Goal: Obtain resource: Download file/media

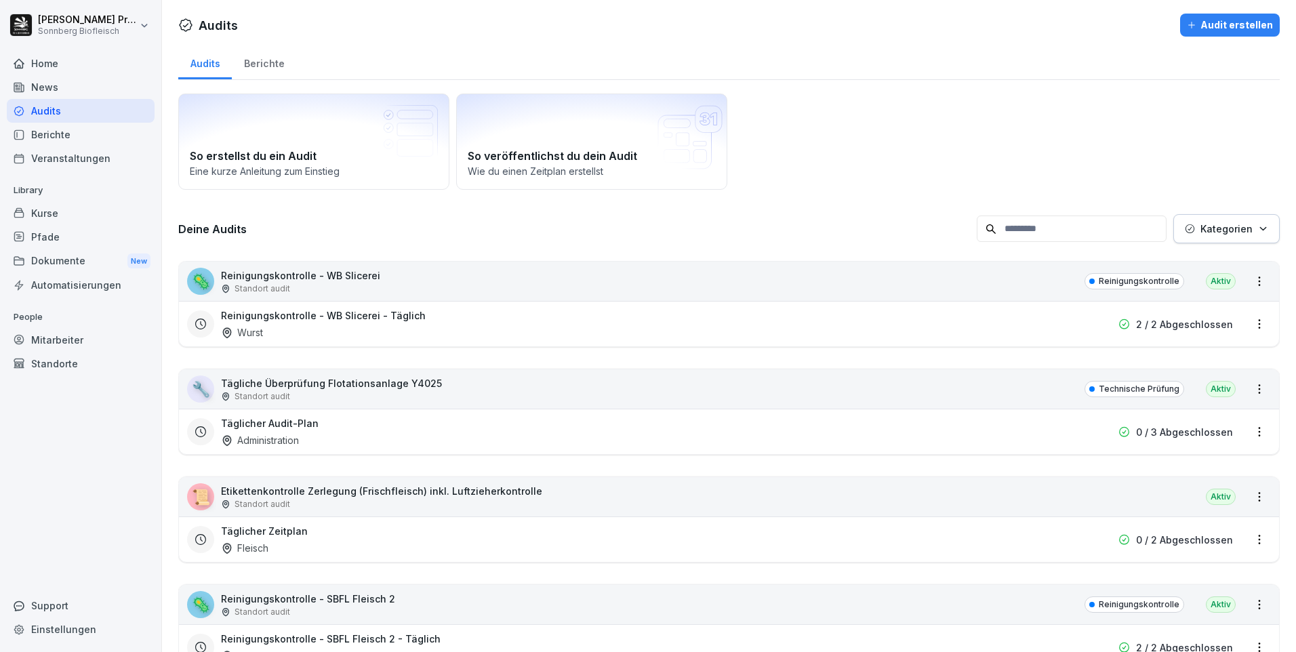
click at [1134, 238] on input at bounding box center [1072, 228] width 190 height 26
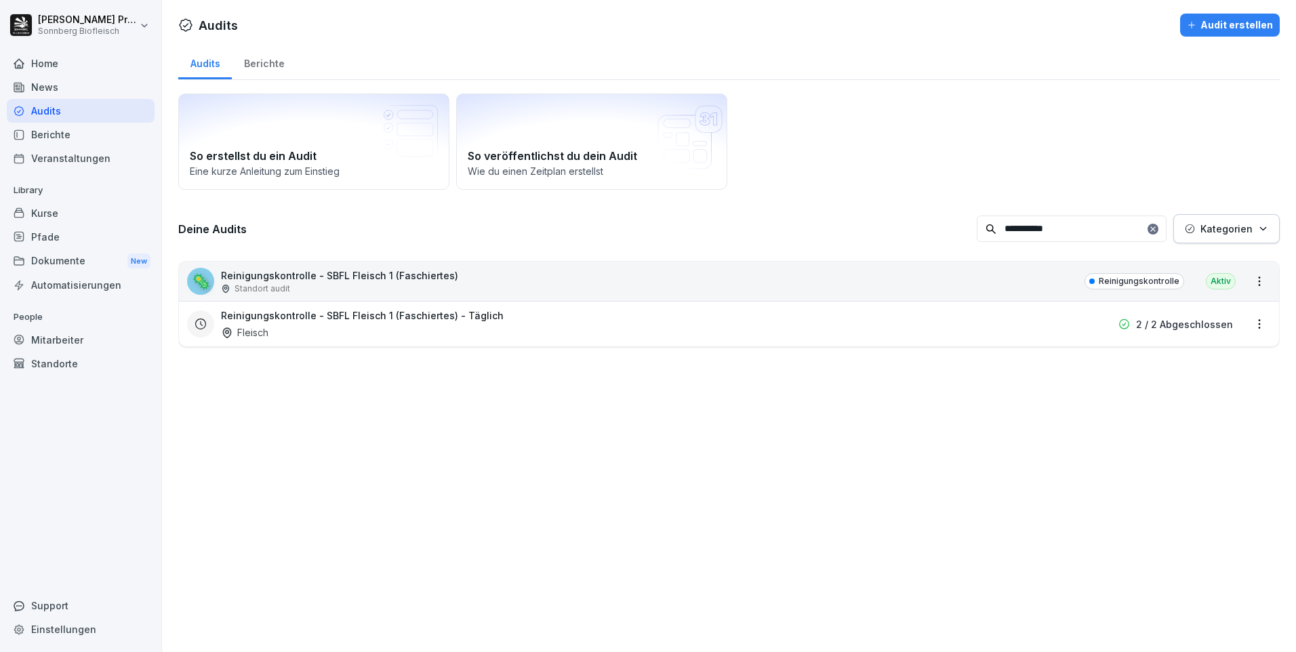
type input "**********"
click at [506, 280] on div "🦠 Reinigungskontrolle - SBFL Fleisch 1 (Faschiertes) Standort audit Reinigungsk…" at bounding box center [729, 281] width 1100 height 39
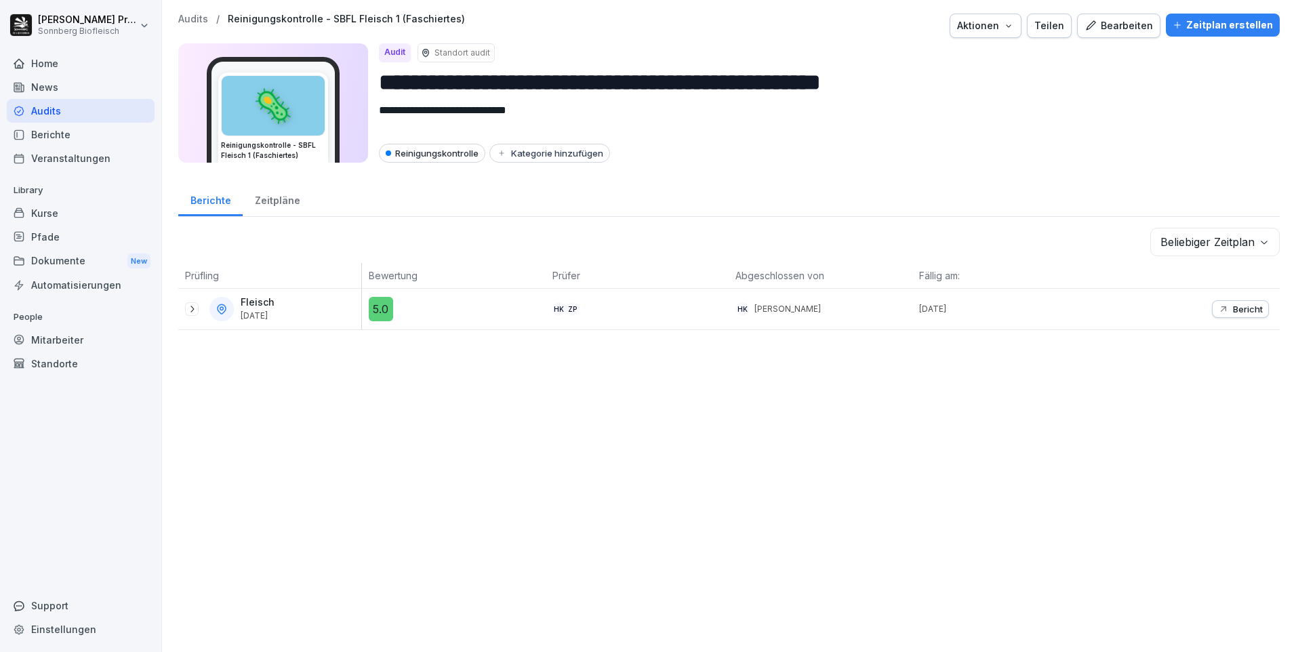
click at [186, 306] on div at bounding box center [192, 309] width 14 height 14
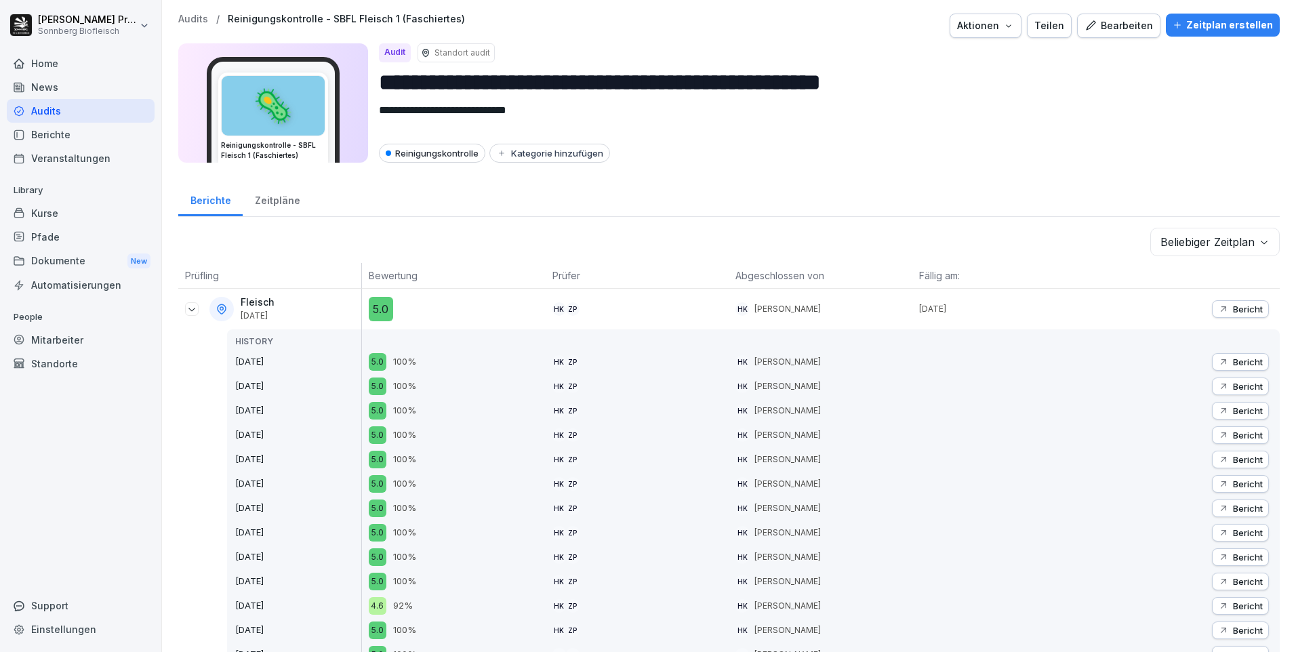
click at [1245, 310] on p "Bericht" at bounding box center [1248, 309] width 30 height 11
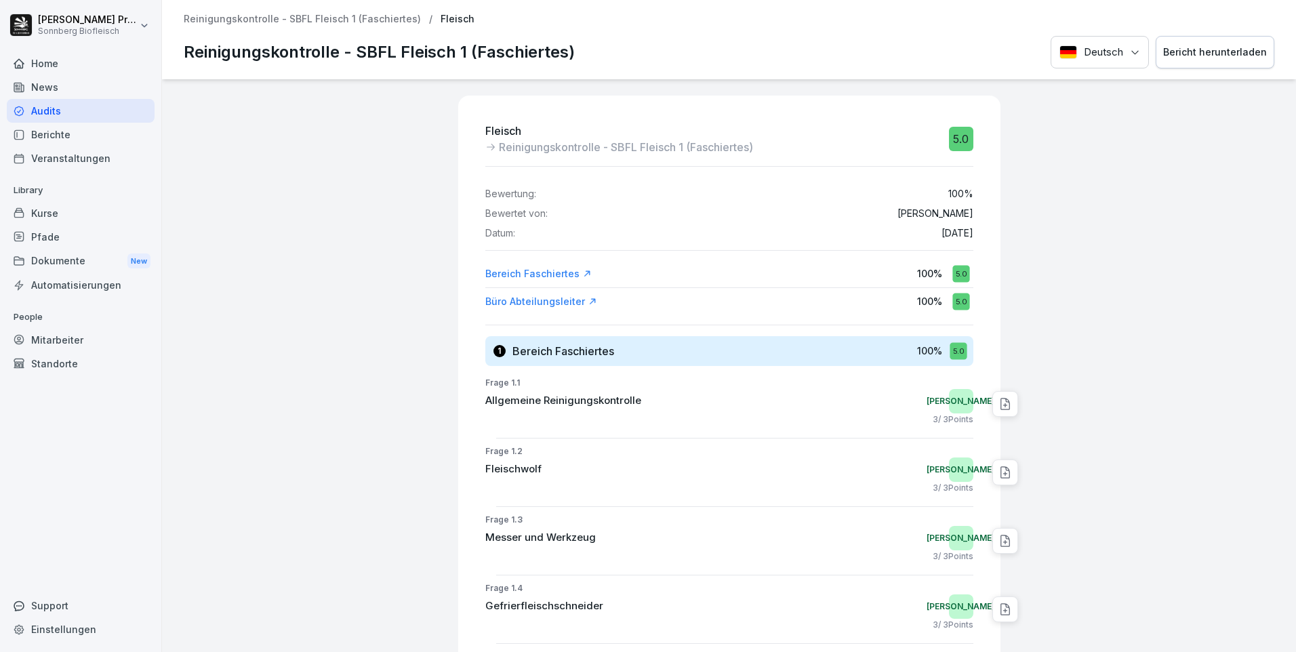
click at [80, 115] on div "Audits" at bounding box center [81, 111] width 148 height 24
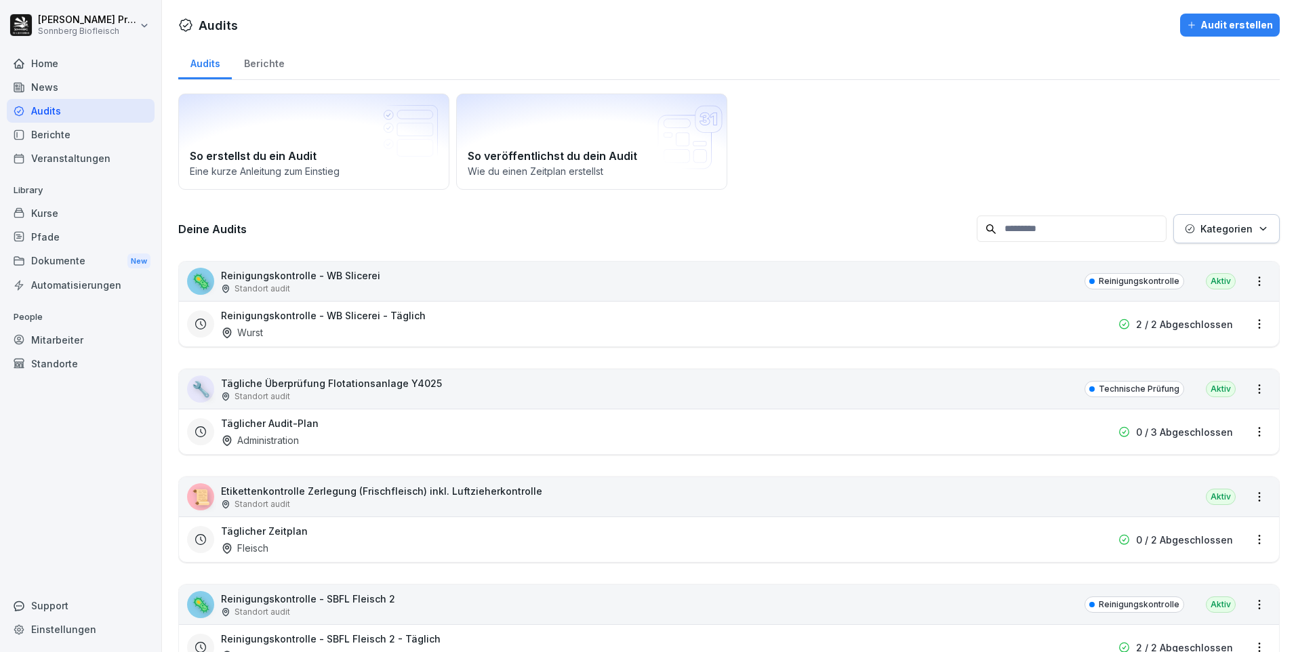
click at [1258, 224] on icon "button" at bounding box center [1263, 229] width 10 height 10
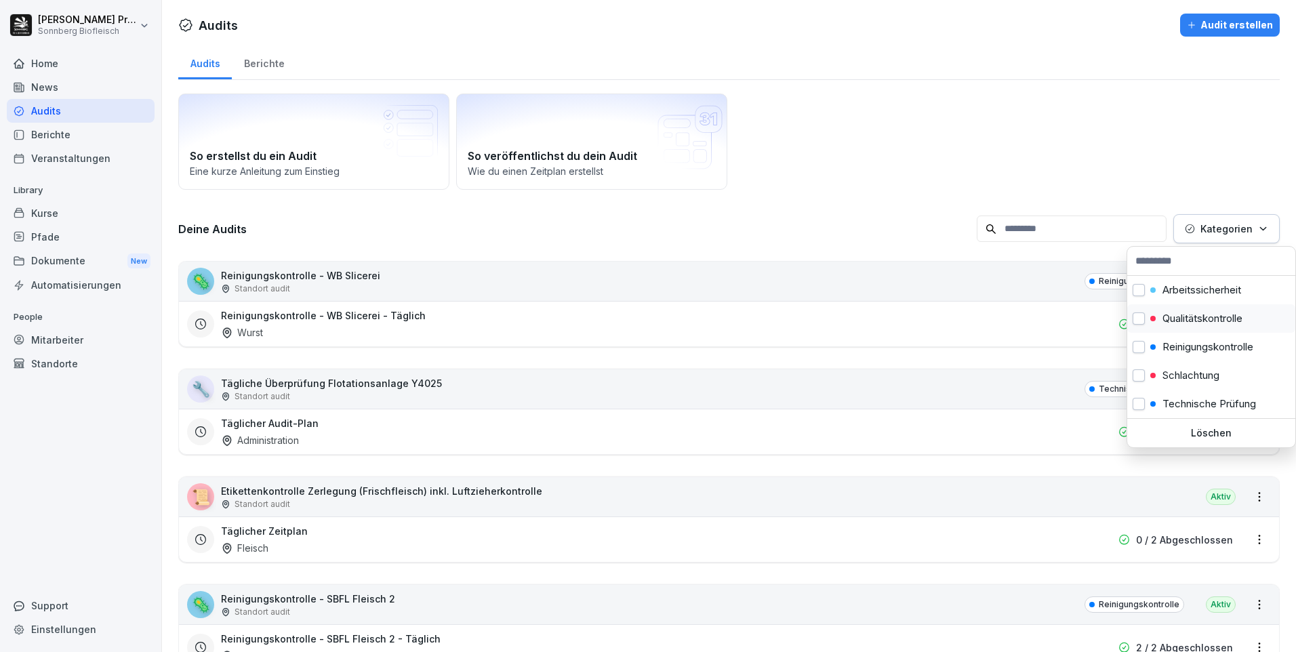
click at [1195, 317] on p "Qualitätskontrolle" at bounding box center [1202, 318] width 80 height 12
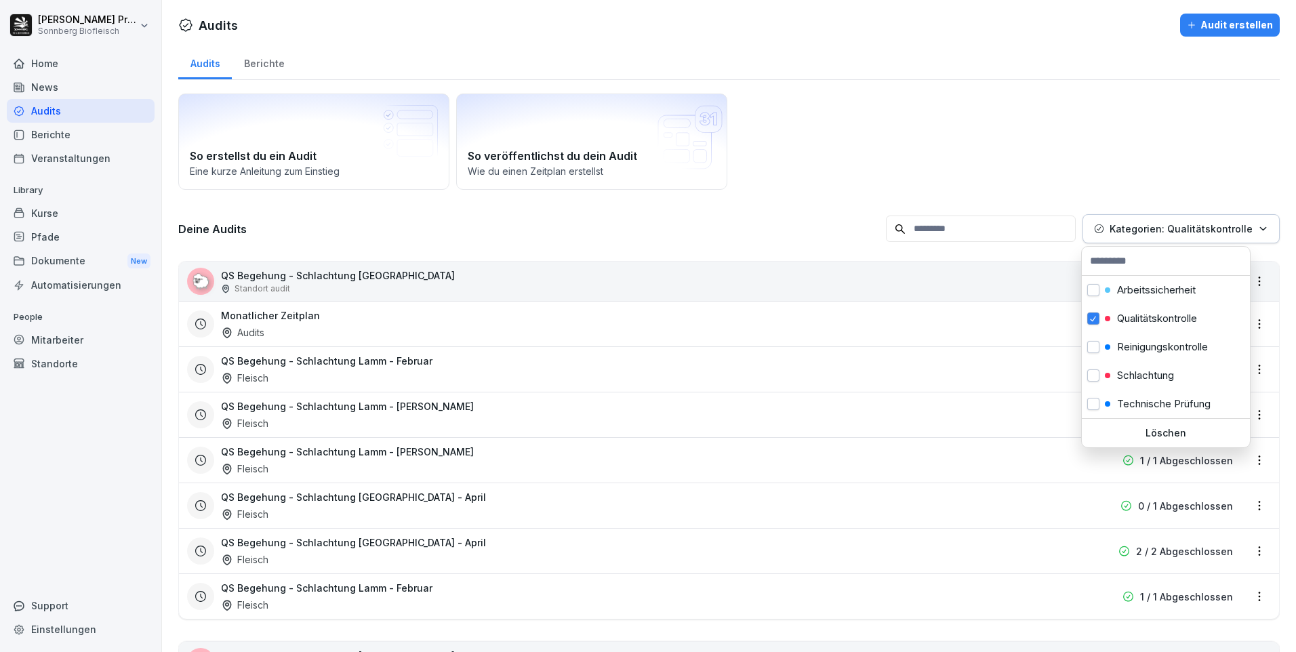
click at [812, 193] on html "[PERSON_NAME] Sonnberg Biofleisch Home News Audits Berichte Veranstaltungen Lib…" at bounding box center [648, 326] width 1296 height 652
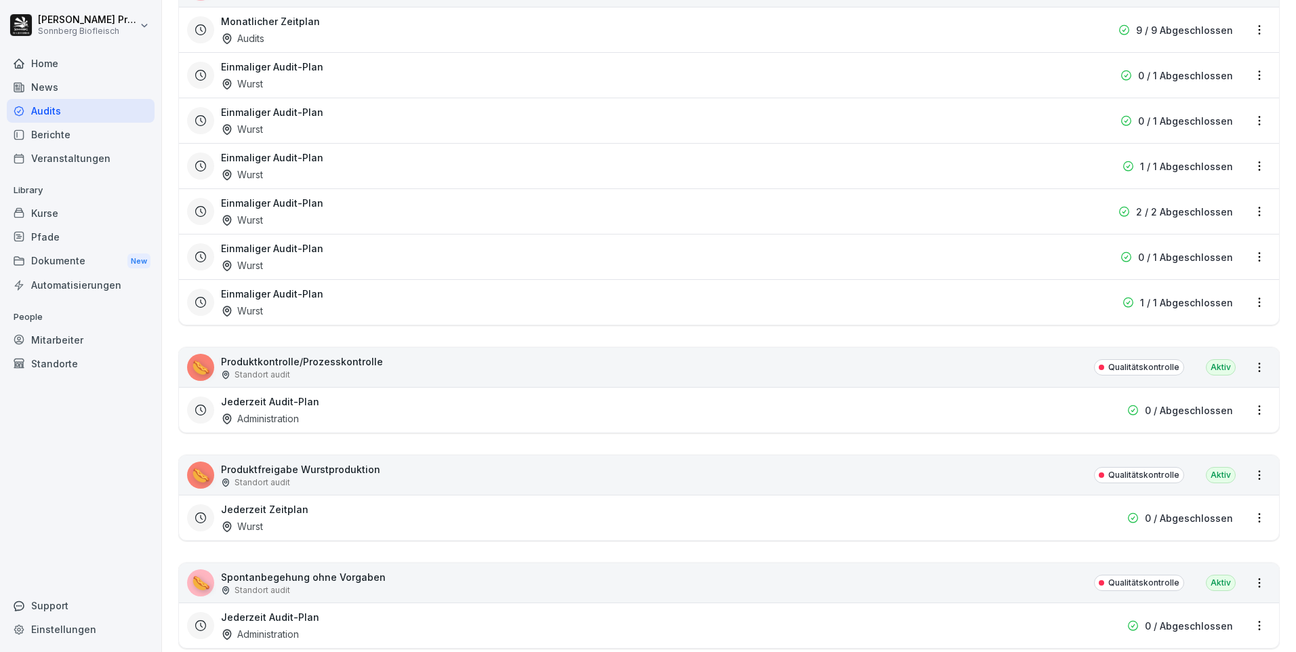
scroll to position [2677, 0]
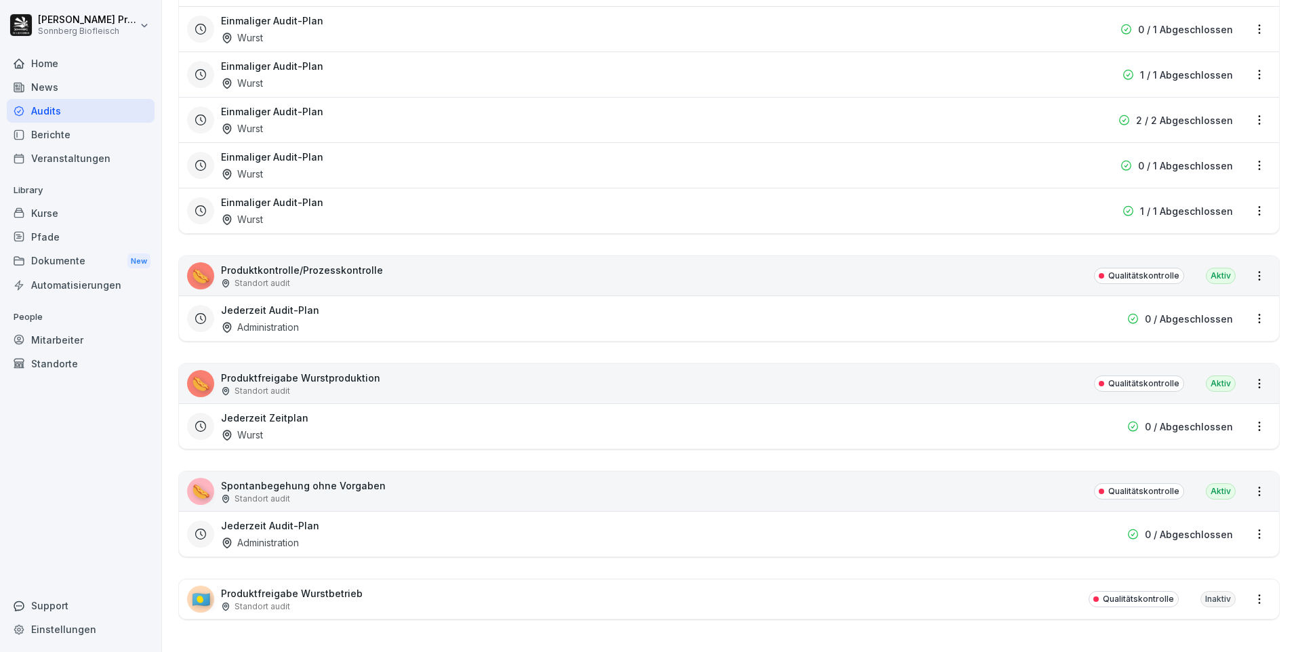
click at [398, 264] on div "🌭 Produktkontrolle/Prozesskontrolle Standort audit Qualitätskontrolle Aktiv" at bounding box center [729, 275] width 1100 height 39
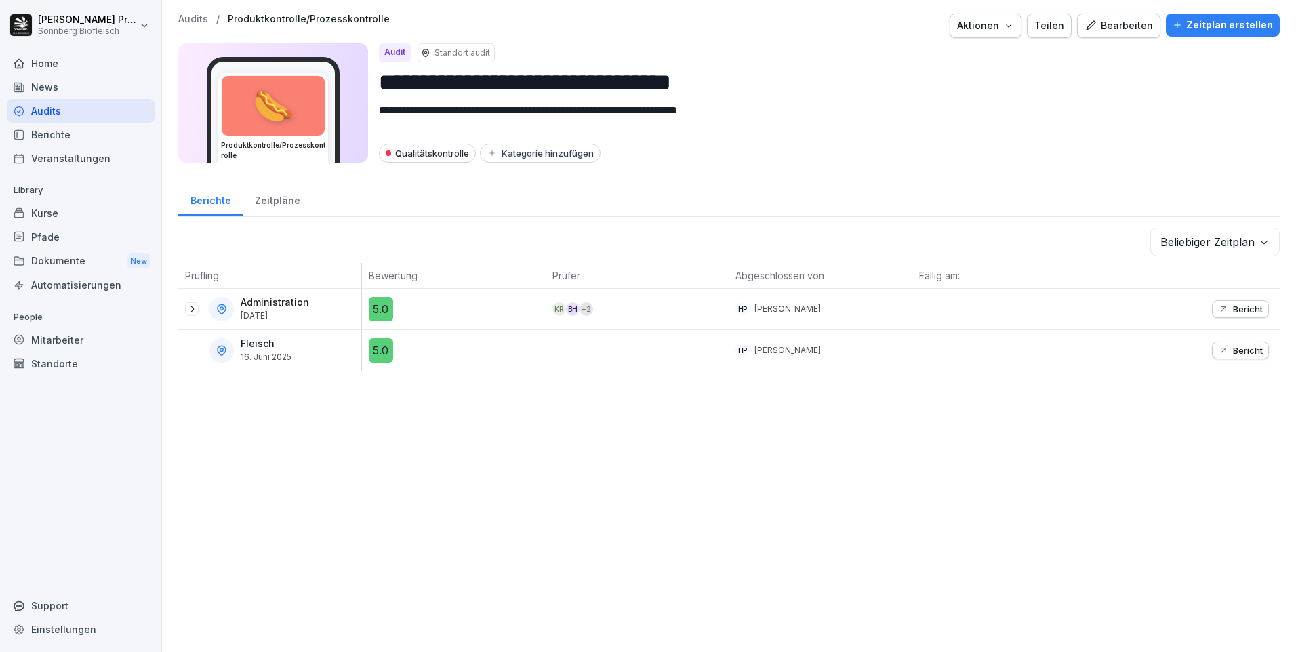
click at [193, 308] on icon at bounding box center [191, 309] width 11 height 11
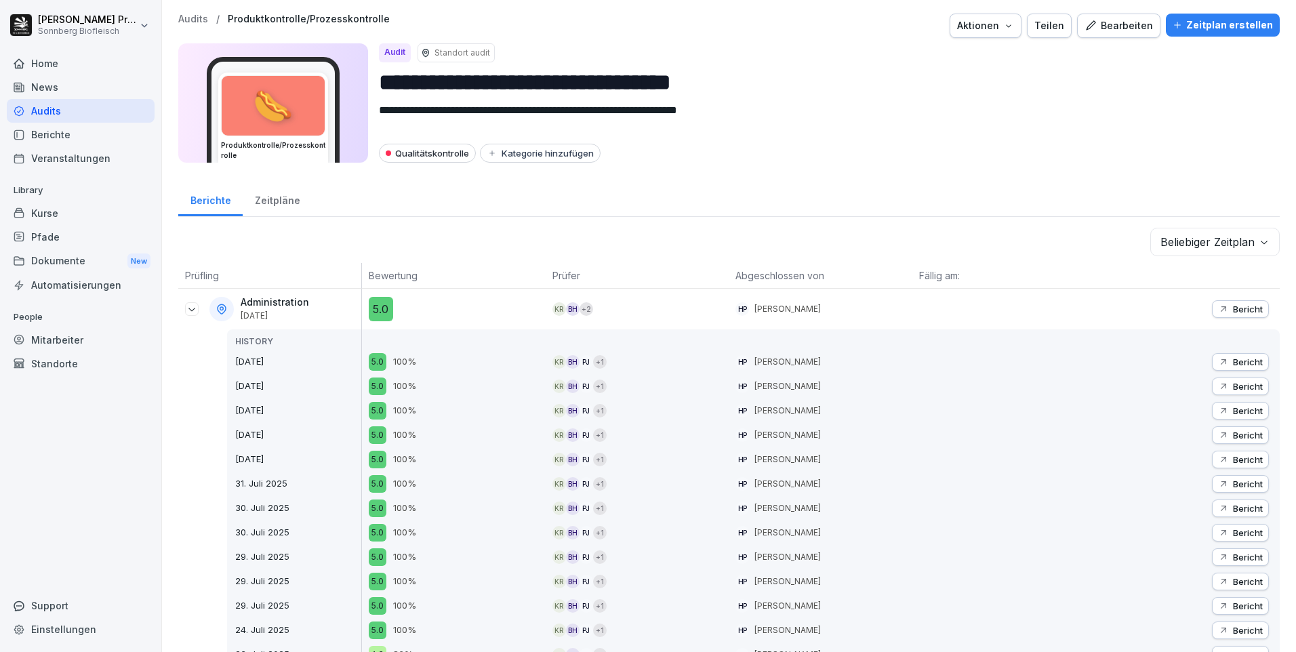
click at [1243, 386] on p "Bericht" at bounding box center [1248, 386] width 30 height 11
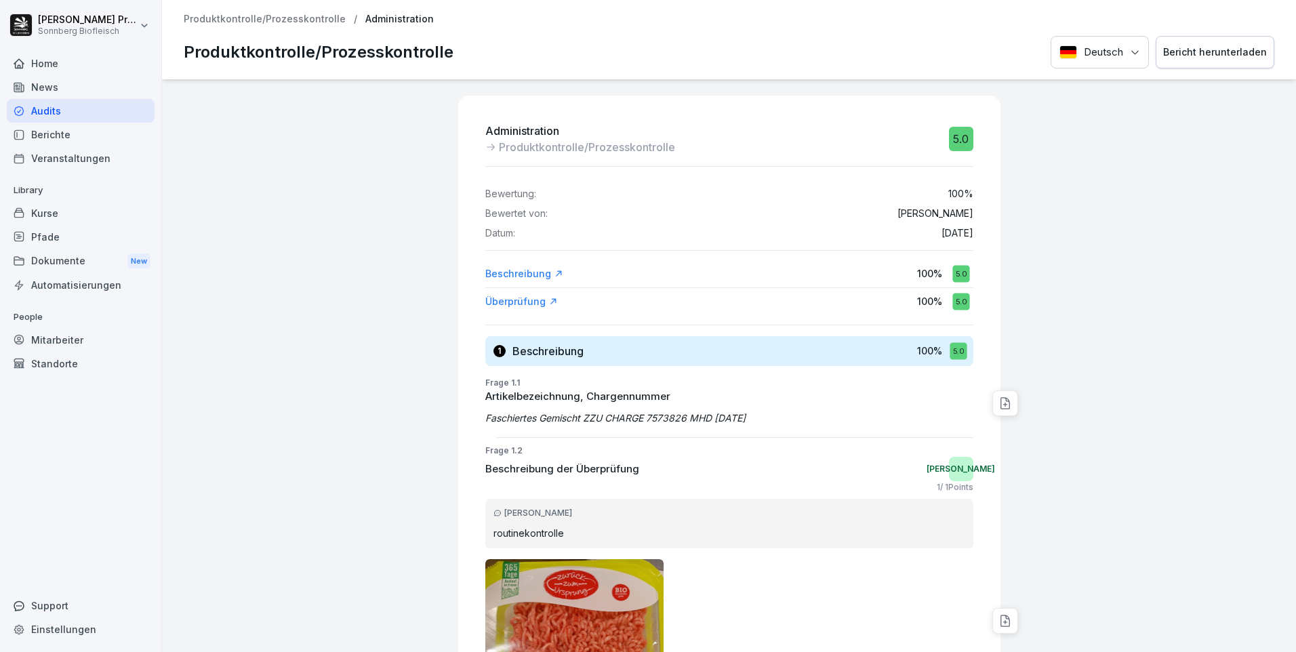
scroll to position [407, 0]
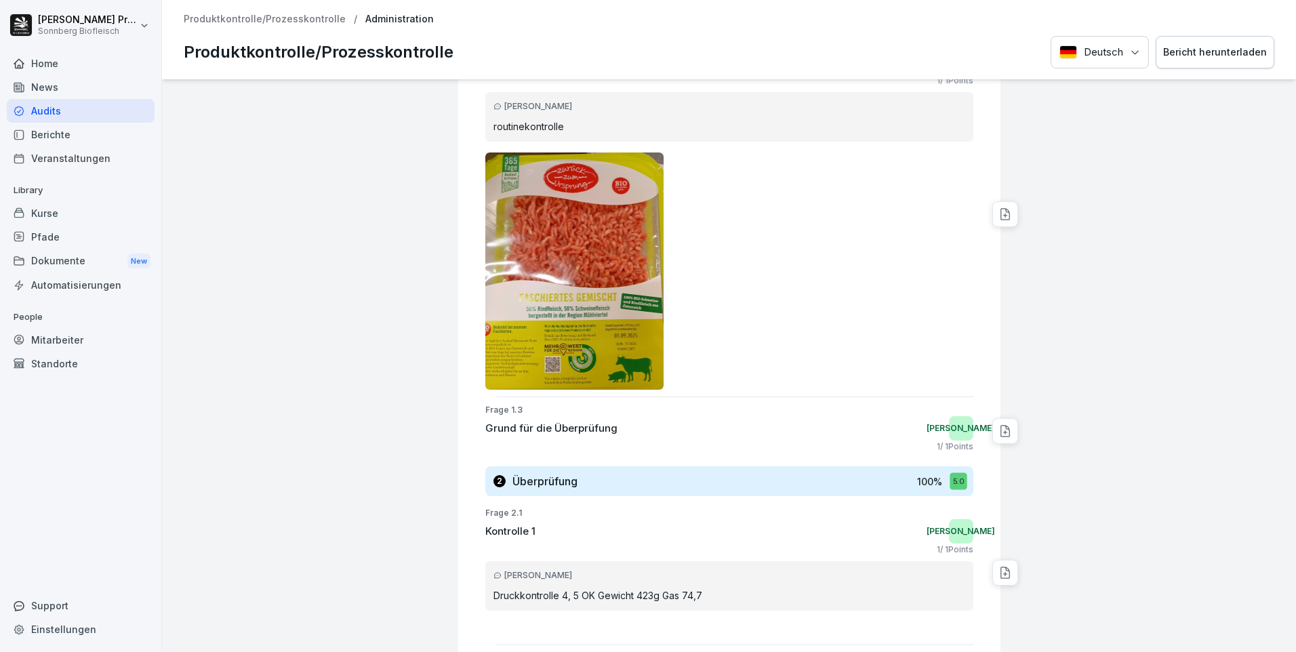
click at [1206, 55] on div "Bericht herunterladen" at bounding box center [1215, 52] width 104 height 15
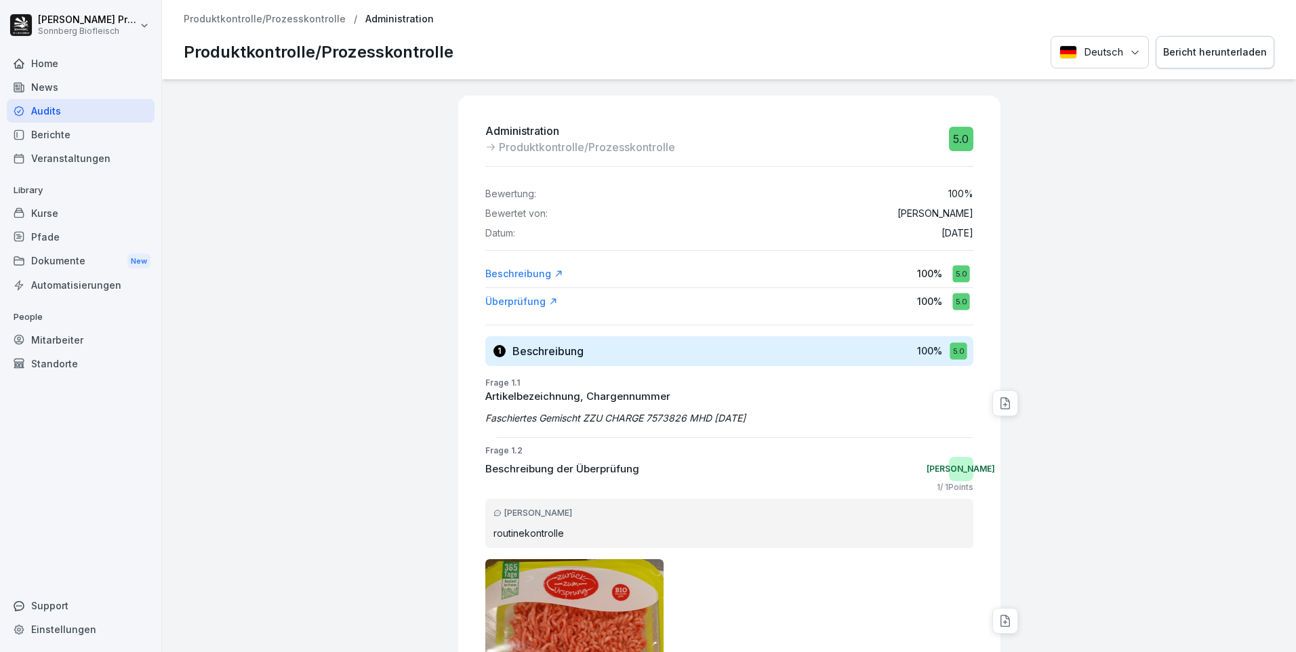
click at [81, 102] on div "Audits" at bounding box center [81, 111] width 148 height 24
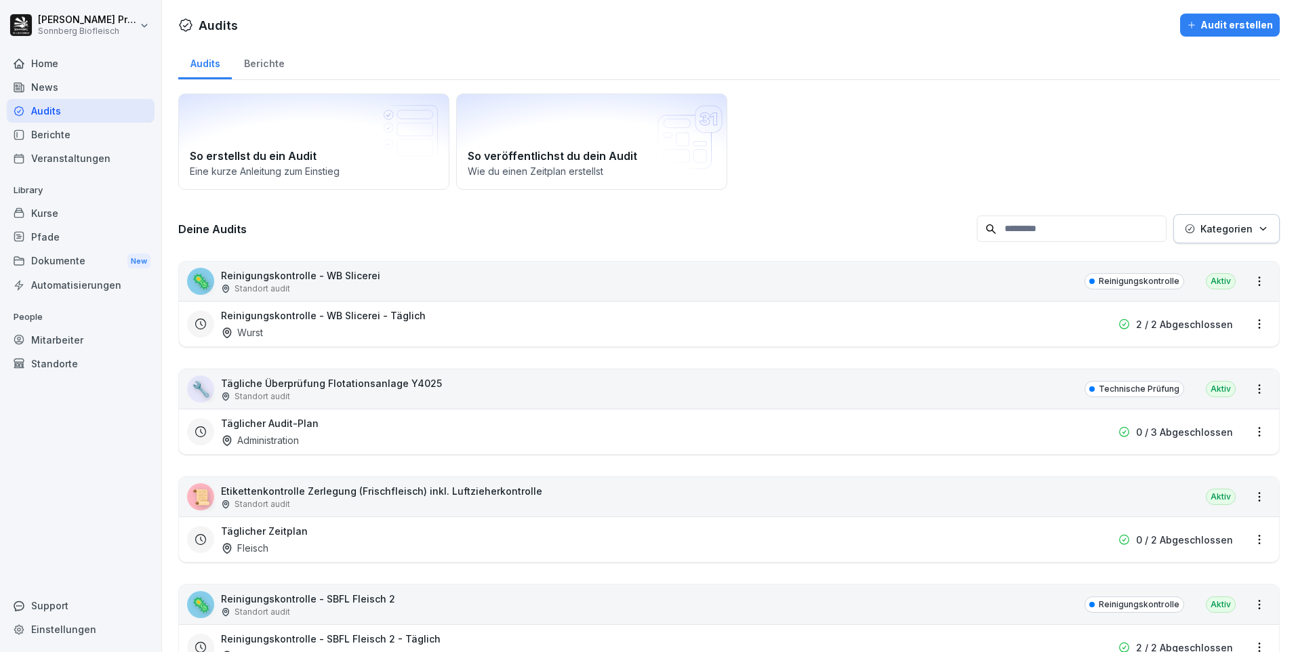
click at [98, 69] on div "Home" at bounding box center [81, 64] width 148 height 24
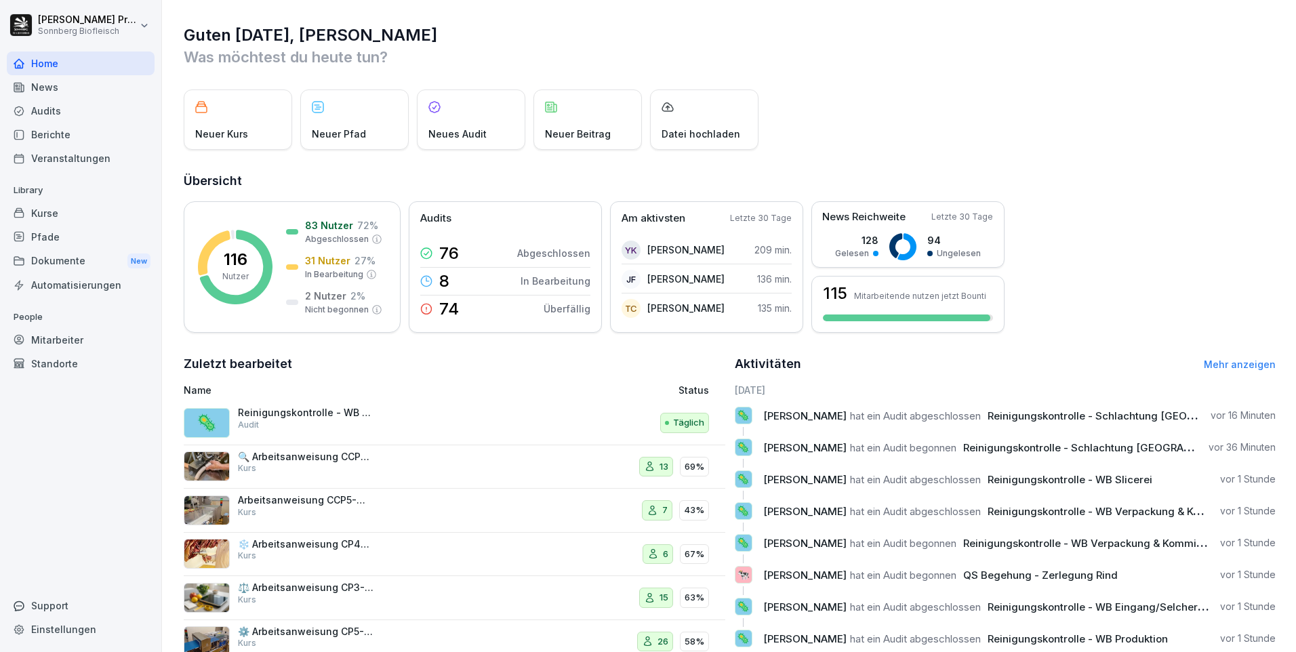
click at [1222, 364] on link "Mehr anzeigen" at bounding box center [1240, 364] width 72 height 12
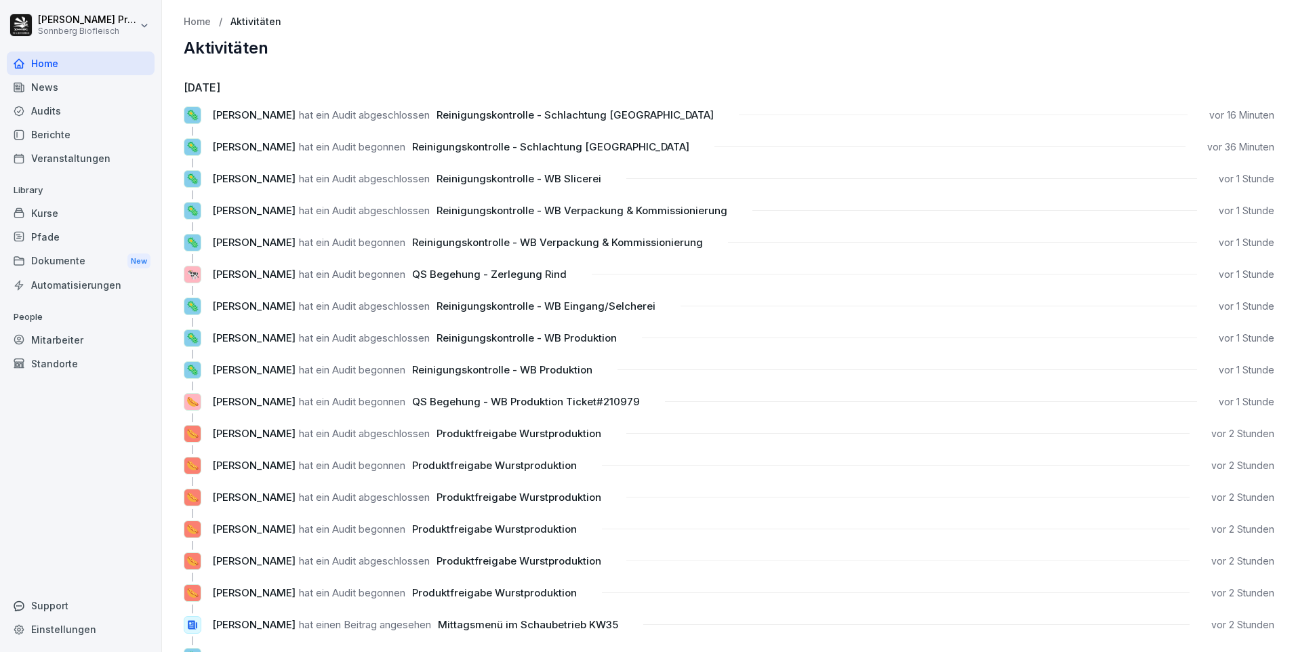
click at [87, 117] on div "Audits" at bounding box center [81, 111] width 148 height 24
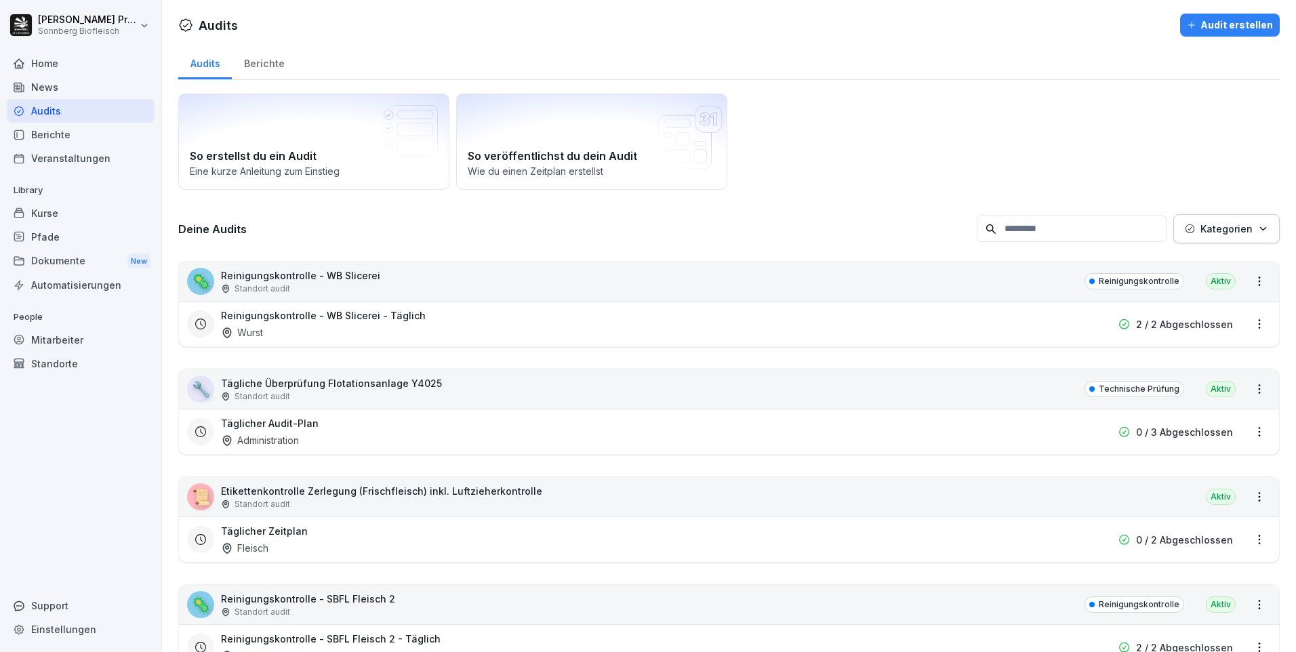
click at [1261, 228] on button "Kategorien" at bounding box center [1226, 228] width 106 height 29
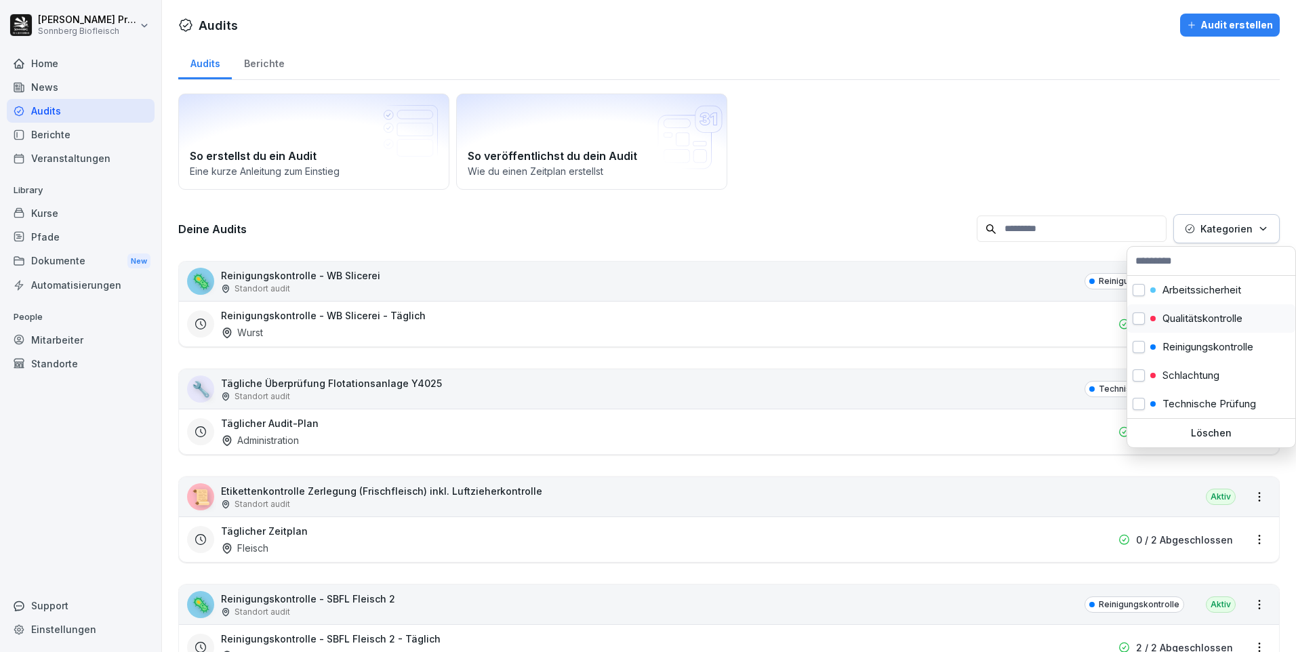
click at [1185, 320] on p "Qualitätskontrolle" at bounding box center [1202, 318] width 80 height 12
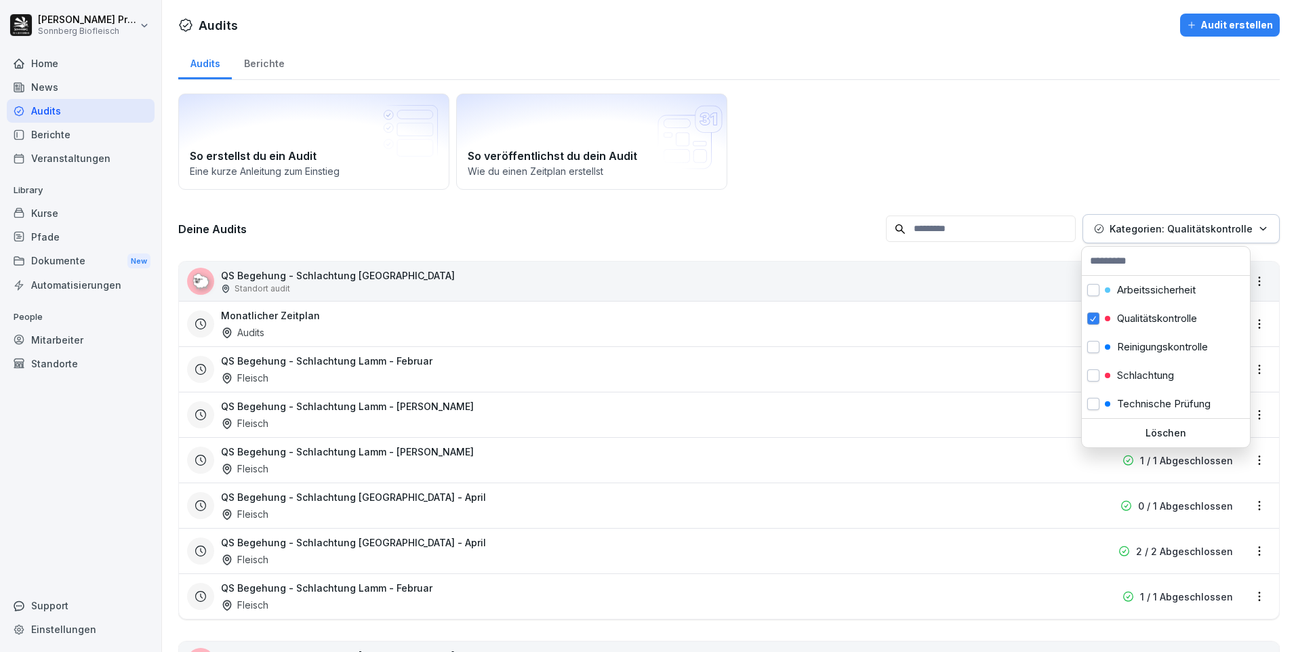
click at [783, 195] on html "[PERSON_NAME] Sonnberg Biofleisch Home News Audits Berichte Veranstaltungen Lib…" at bounding box center [648, 326] width 1296 height 652
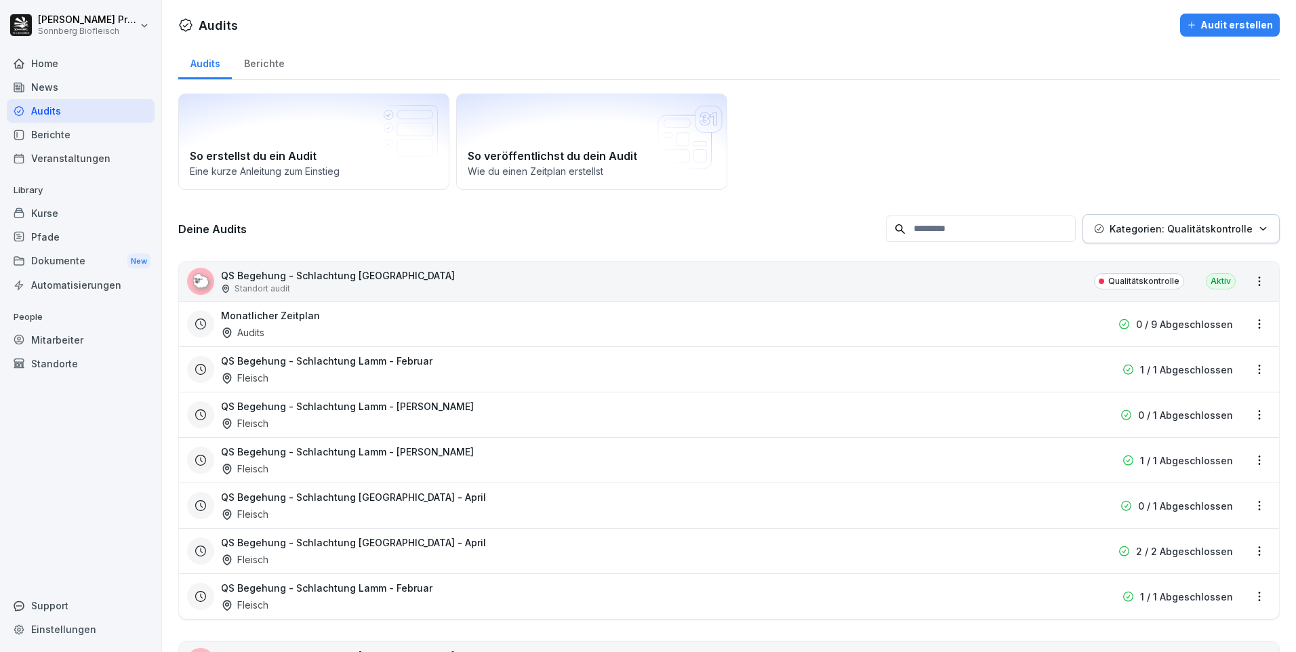
click at [1259, 226] on button "Kategorien: Qualitätskontrolle" at bounding box center [1180, 228] width 197 height 29
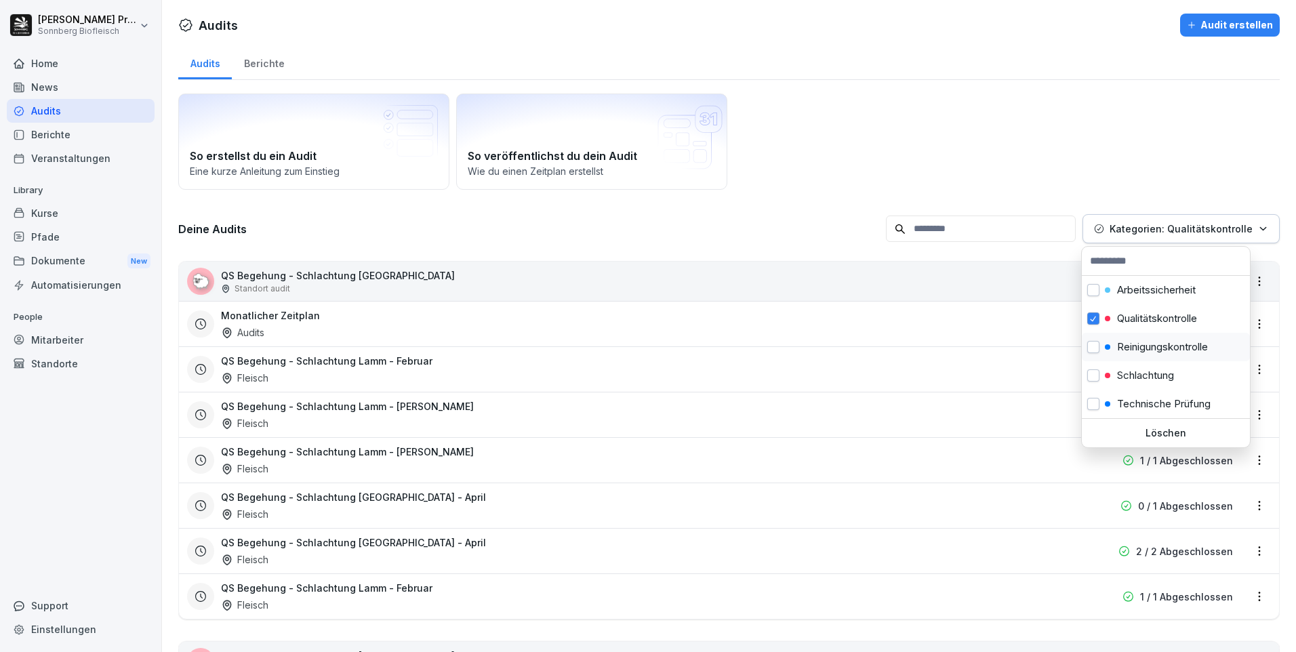
click at [1180, 344] on p "Reinigungskontrolle" at bounding box center [1162, 347] width 91 height 12
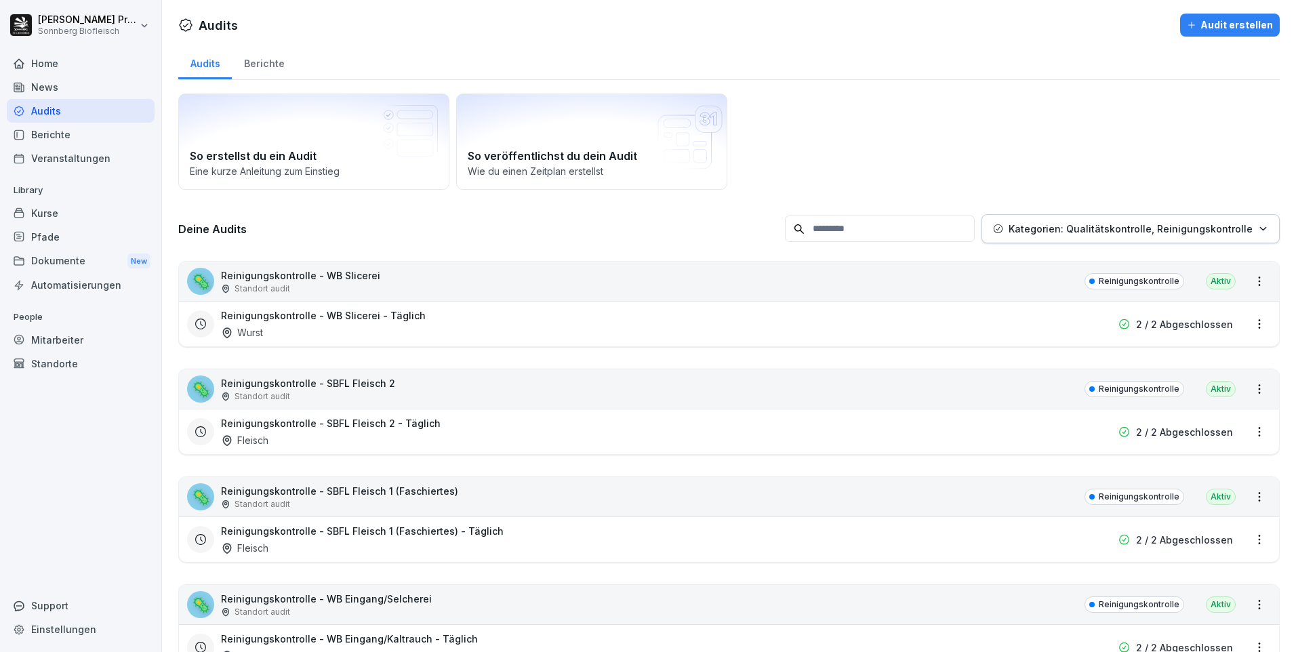
click at [986, 111] on html "[PERSON_NAME] Sonnberg Biofleisch Home News Audits Berichte Veranstaltungen Lib…" at bounding box center [648, 326] width 1296 height 652
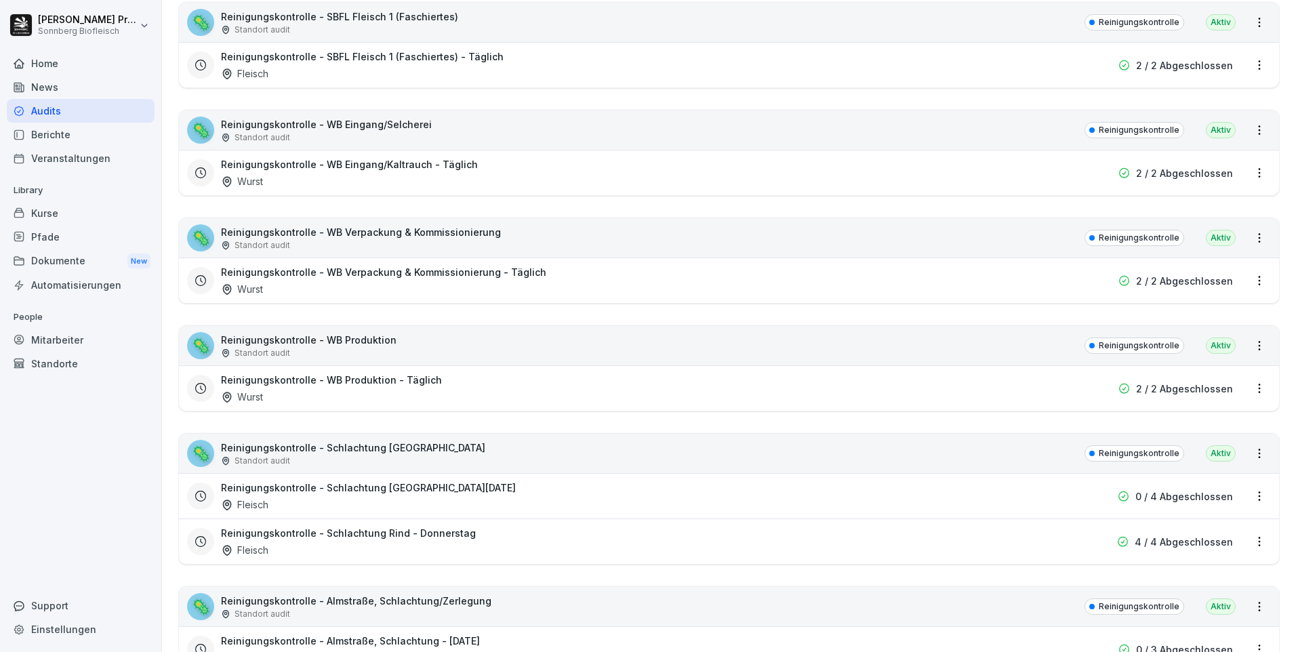
scroll to position [542, 0]
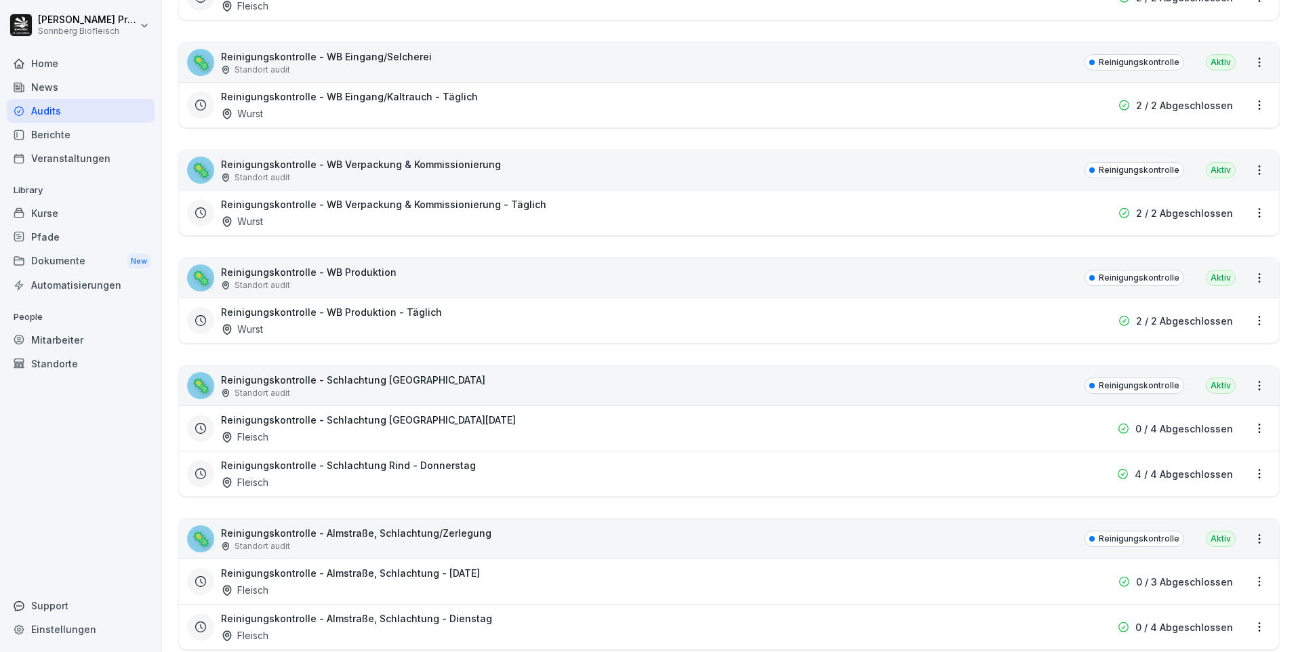
click at [485, 476] on div "Reinigungskontrolle - Schlachtung Rind - [DATE] Fleisch" at bounding box center [642, 473] width 842 height 31
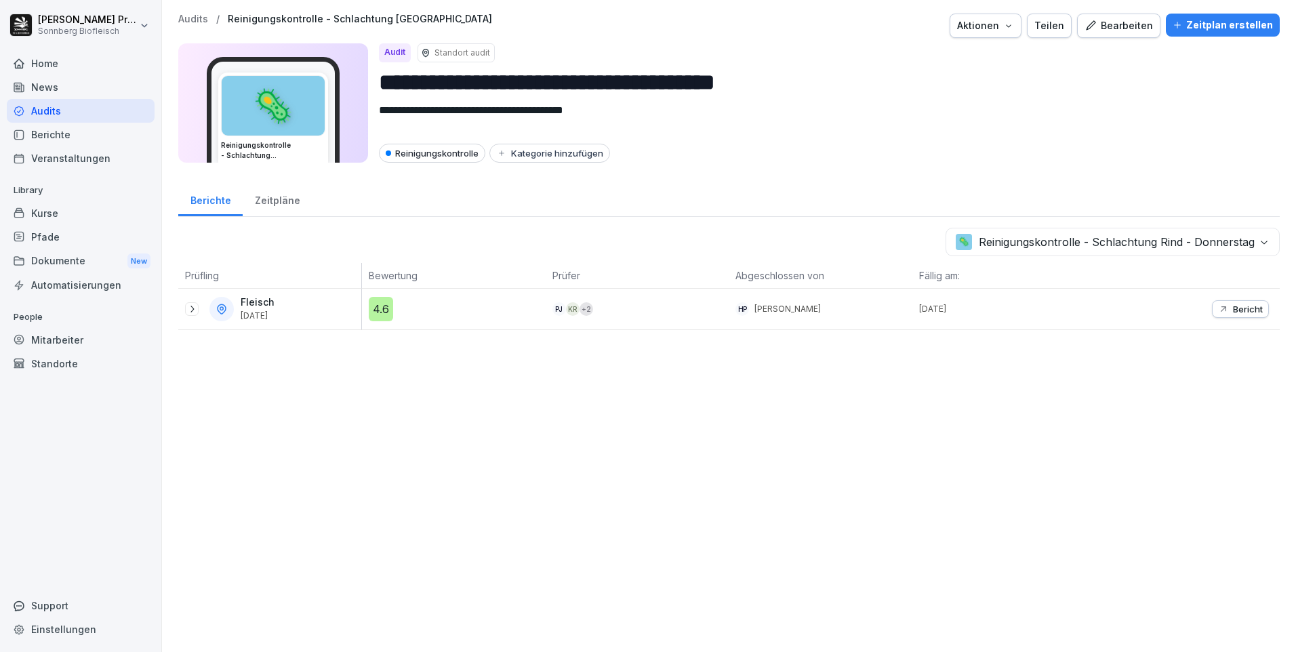
click at [191, 309] on icon at bounding box center [191, 309] width 11 height 11
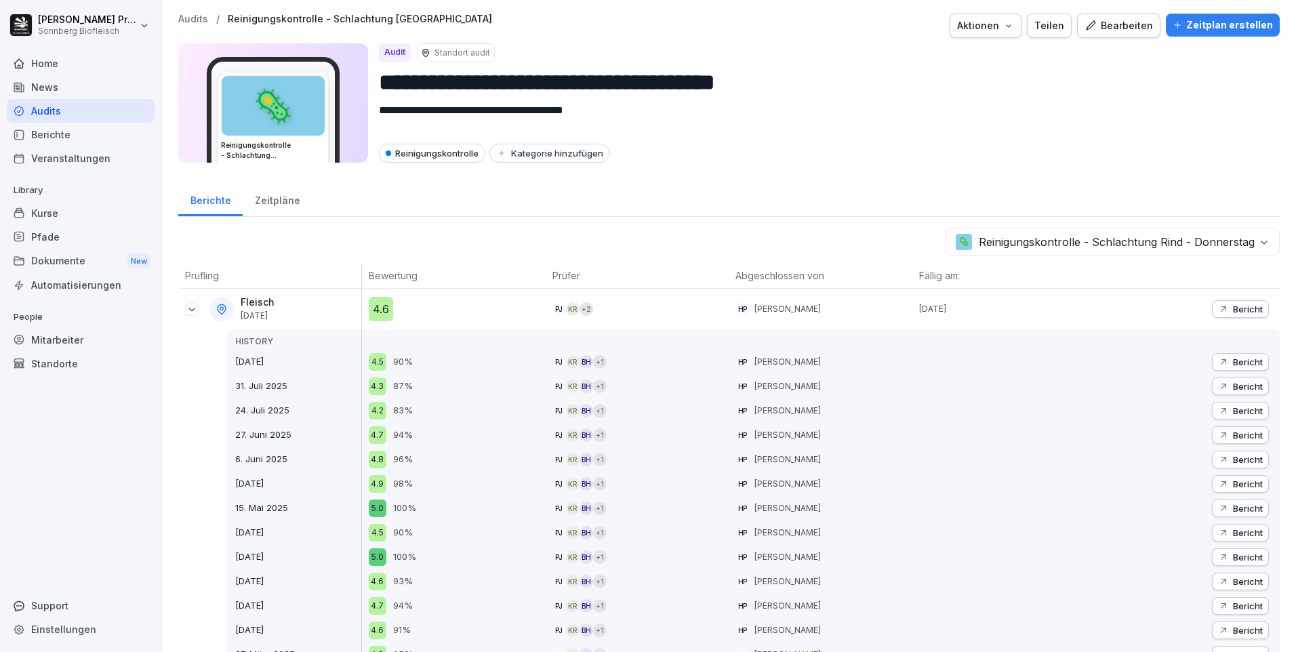
click at [1220, 306] on div "Bericht" at bounding box center [1240, 309] width 45 height 11
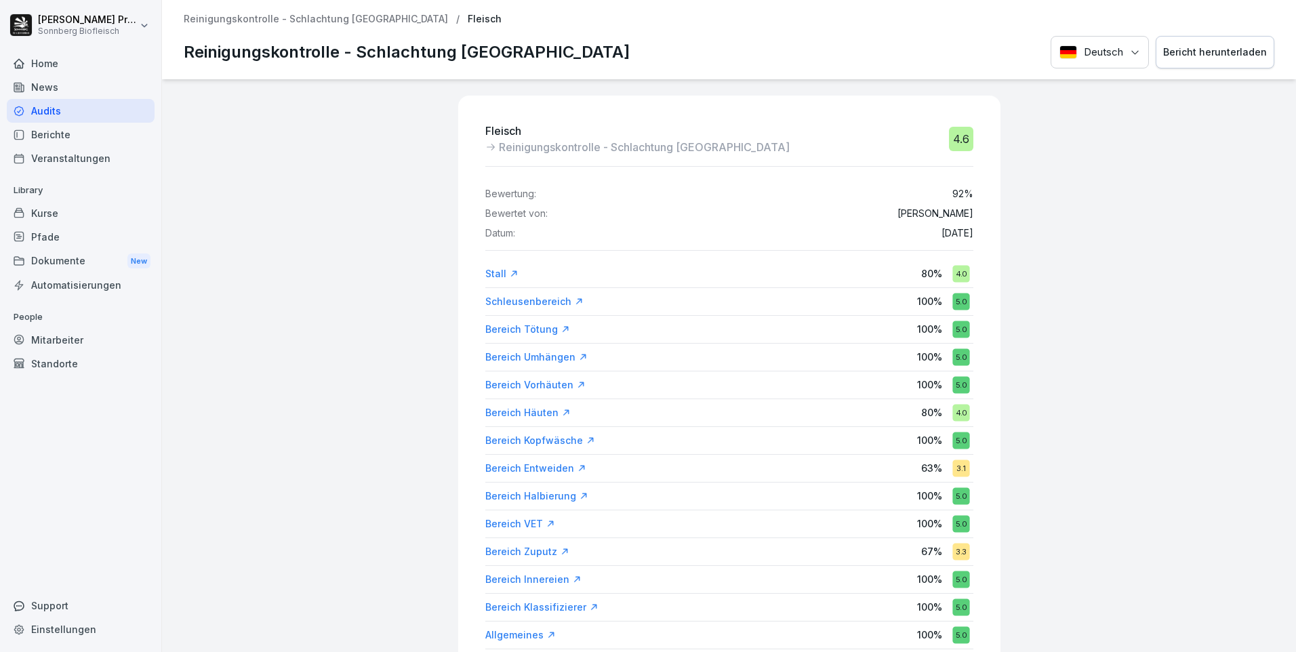
click at [1203, 56] on div "Bericht herunterladen" at bounding box center [1215, 52] width 104 height 15
